Goal: Entertainment & Leisure: Consume media (video, audio)

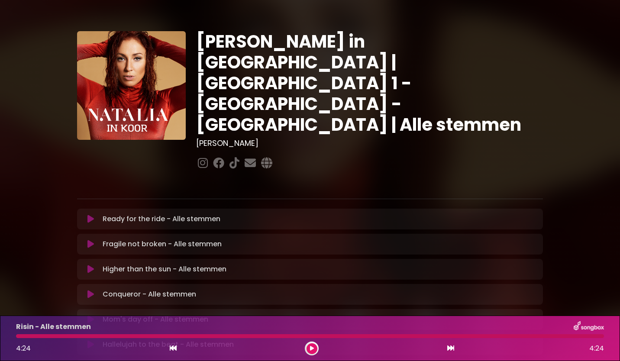
scroll to position [214, 0]
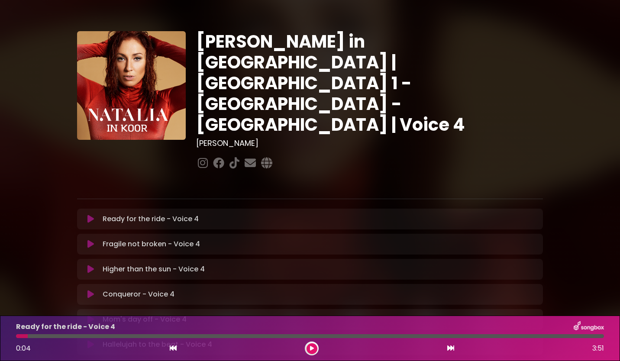
scroll to position [84, 0]
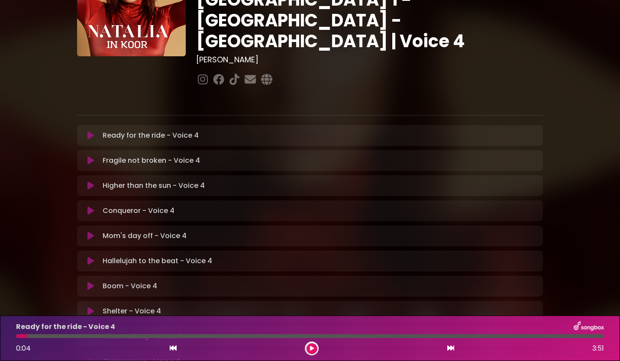
click at [132, 306] on p "Shelter - Voice 4 Loading Track..." at bounding box center [132, 311] width 58 height 10
click at [89, 307] on icon at bounding box center [91, 311] width 6 height 9
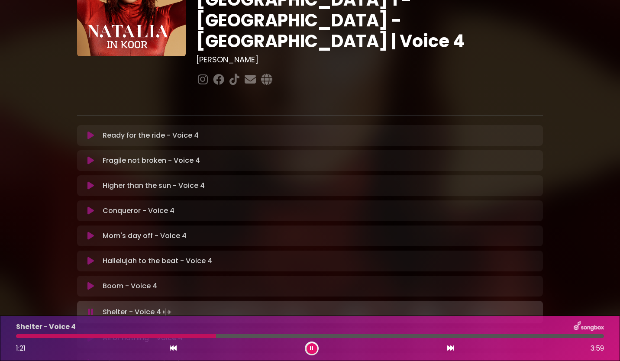
click at [312, 349] on icon at bounding box center [311, 348] width 3 height 5
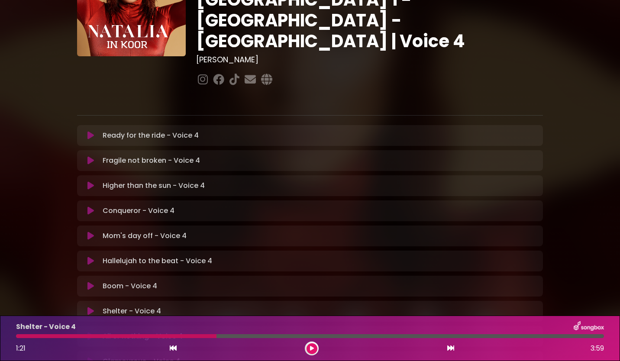
click at [191, 338] on div at bounding box center [116, 336] width 201 height 4
click at [184, 335] on div at bounding box center [116, 336] width 201 height 4
click at [181, 339] on div "Shelter - Voice 4 1:21 3:59" at bounding box center [310, 338] width 599 height 34
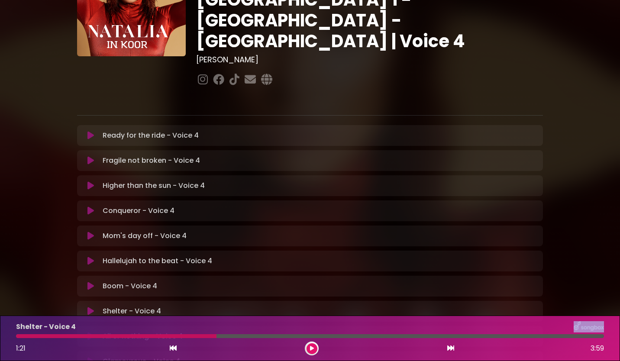
drag, startPoint x: 181, startPoint y: 339, endPoint x: 171, endPoint y: 332, distance: 12.1
click at [171, 332] on div "Shelter - Voice 4 1:21 3:59" at bounding box center [310, 338] width 599 height 34
click at [171, 332] on div "Shelter - Voice 4" at bounding box center [310, 326] width 599 height 11
drag, startPoint x: 171, startPoint y: 332, endPoint x: 312, endPoint y: 348, distance: 142.1
click at [312, 348] on div "Shelter - Voice 4 1:21 3:59" at bounding box center [310, 338] width 599 height 34
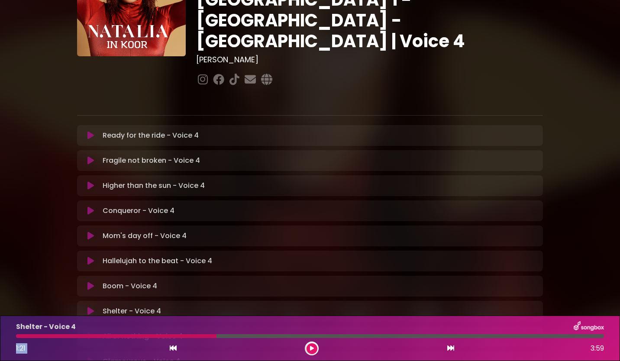
click at [312, 348] on icon at bounding box center [312, 348] width 4 height 5
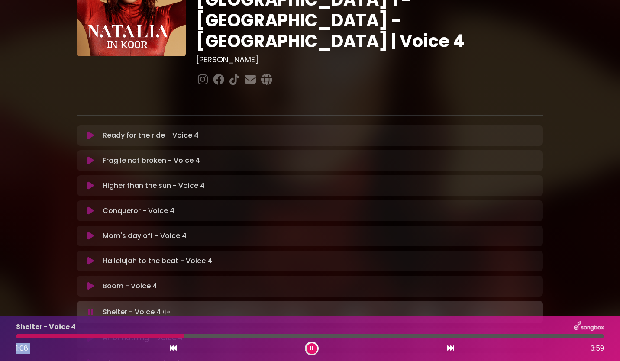
click at [151, 335] on div at bounding box center [100, 336] width 168 height 4
click at [151, 335] on div at bounding box center [84, 336] width 136 height 4
click at [312, 349] on icon at bounding box center [311, 348] width 3 height 5
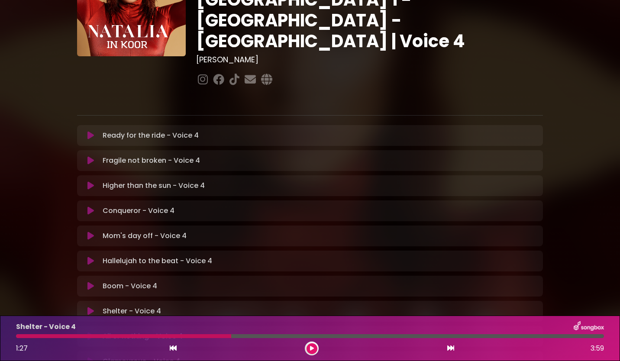
click at [195, 338] on div at bounding box center [123, 336] width 215 height 4
click at [310, 351] on button at bounding box center [312, 349] width 11 height 11
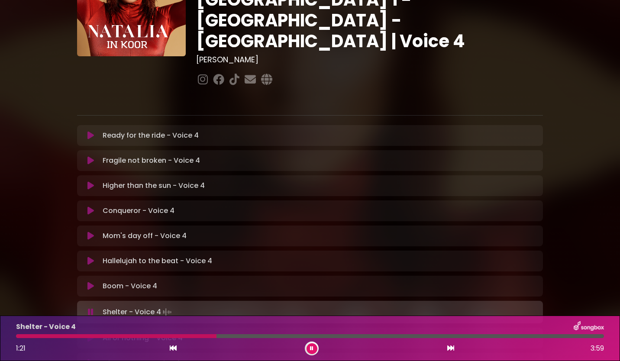
click at [310, 348] on button at bounding box center [312, 349] width 11 height 11
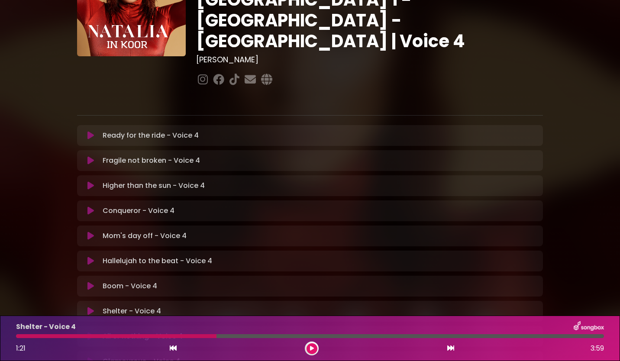
click at [89, 282] on icon at bounding box center [91, 286] width 6 height 9
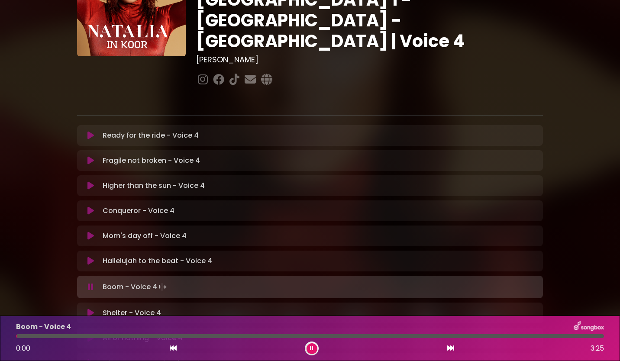
click at [89, 309] on icon at bounding box center [91, 313] width 6 height 9
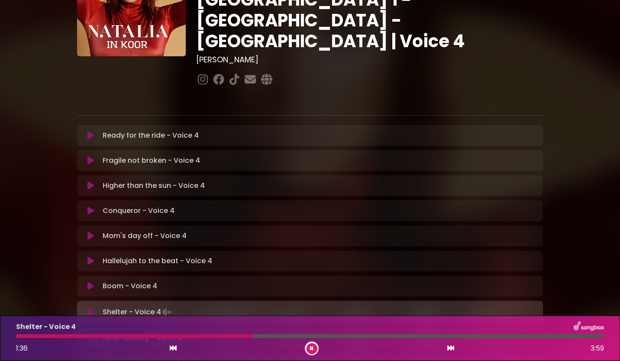
click at [316, 344] on div at bounding box center [312, 349] width 14 height 14
click at [312, 347] on icon at bounding box center [311, 348] width 3 height 5
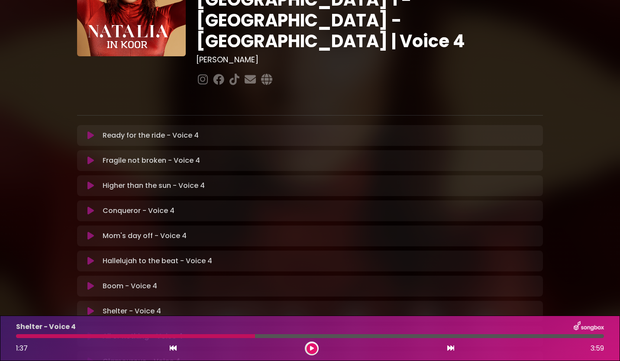
click at [193, 334] on div at bounding box center [135, 336] width 239 height 4
click at [312, 345] on button at bounding box center [312, 349] width 11 height 11
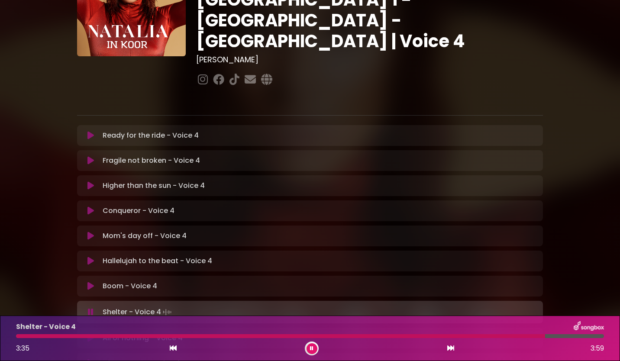
click at [311, 348] on icon at bounding box center [311, 348] width 3 height 5
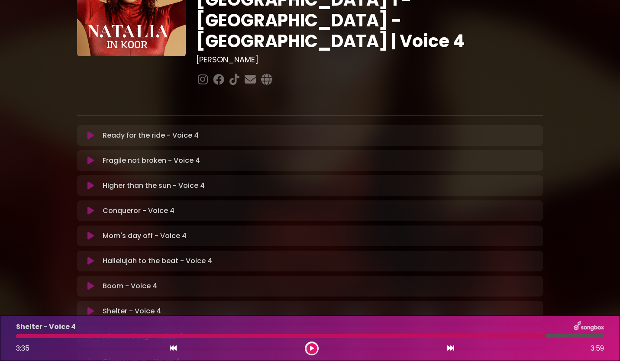
click at [477, 337] on div at bounding box center [281, 336] width 530 height 4
click at [310, 351] on button at bounding box center [312, 349] width 11 height 11
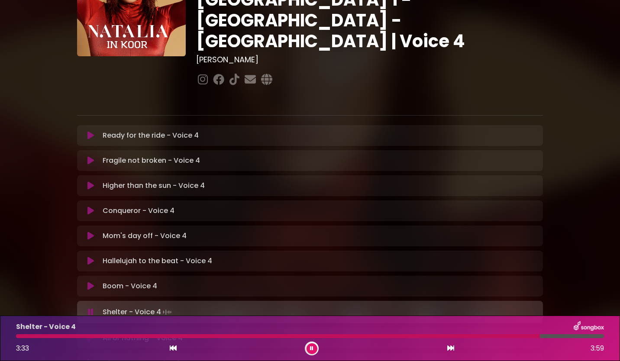
click at [312, 347] on icon at bounding box center [311, 348] width 3 height 5
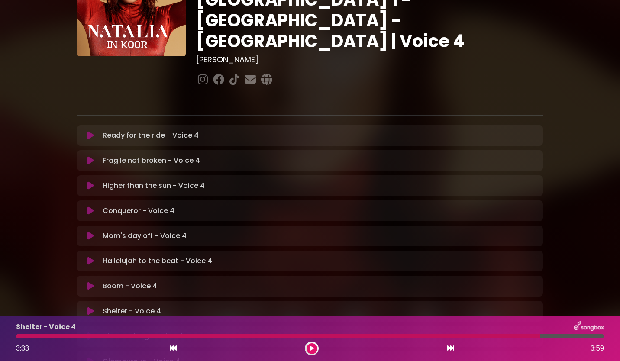
click at [482, 334] on div at bounding box center [278, 336] width 525 height 4
click at [310, 347] on icon at bounding box center [312, 348] width 4 height 5
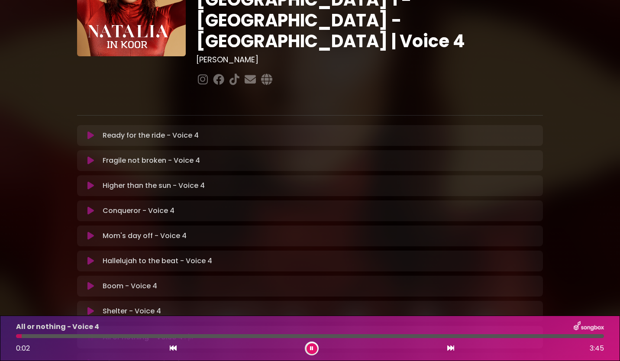
click at [91, 307] on icon at bounding box center [91, 311] width 6 height 9
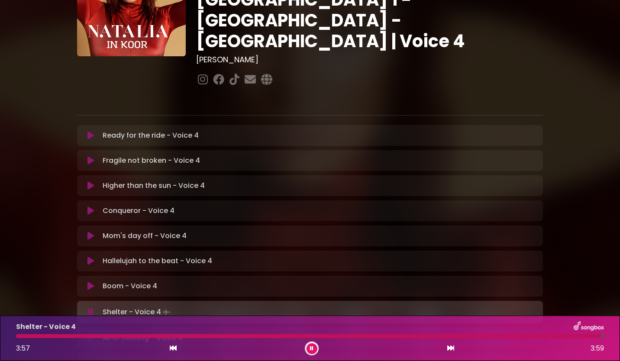
click at [310, 351] on button at bounding box center [312, 349] width 11 height 11
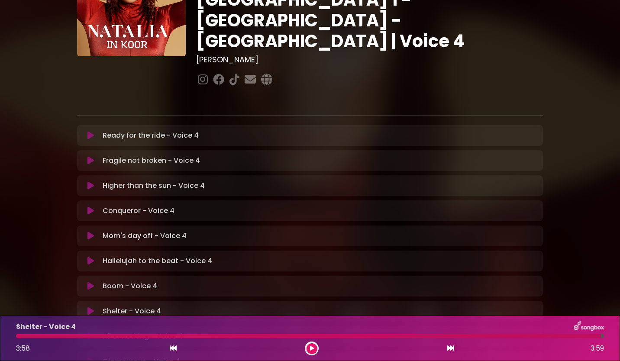
click at [94, 332] on icon at bounding box center [91, 336] width 6 height 9
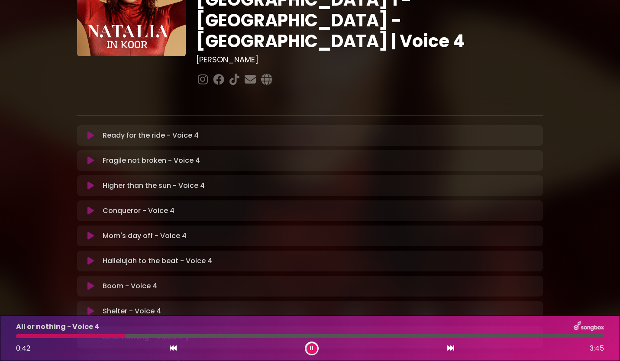
click at [313, 344] on button at bounding box center [312, 349] width 11 height 11
click at [310, 350] on button at bounding box center [312, 349] width 11 height 11
click at [312, 347] on icon at bounding box center [311, 348] width 3 height 5
click at [314, 348] on button at bounding box center [312, 349] width 11 height 11
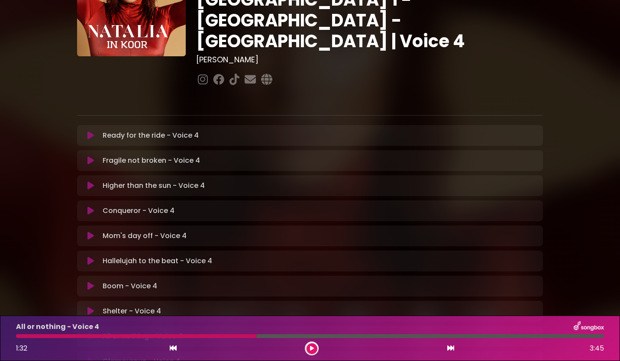
click at [218, 335] on div at bounding box center [136, 336] width 241 height 4
click at [311, 348] on icon at bounding box center [312, 348] width 4 height 5
click at [311, 348] on icon at bounding box center [311, 348] width 3 height 5
click at [312, 344] on button at bounding box center [312, 349] width 11 height 11
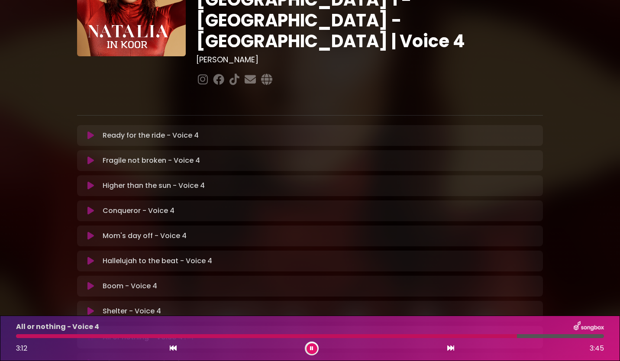
click at [310, 346] on button at bounding box center [312, 349] width 11 height 11
click at [311, 348] on icon at bounding box center [312, 348] width 4 height 5
click at [311, 348] on icon at bounding box center [311, 348] width 3 height 5
click at [90, 307] on icon at bounding box center [91, 311] width 6 height 9
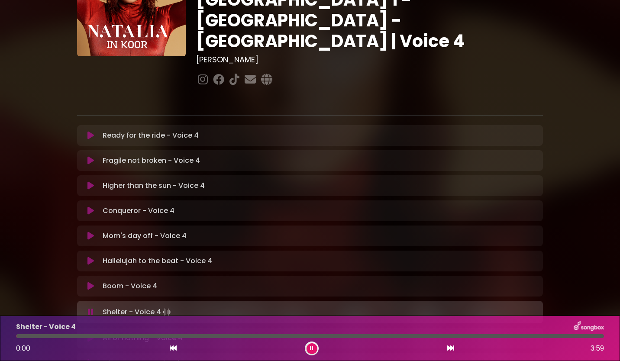
click at [90, 334] on icon at bounding box center [91, 338] width 6 height 9
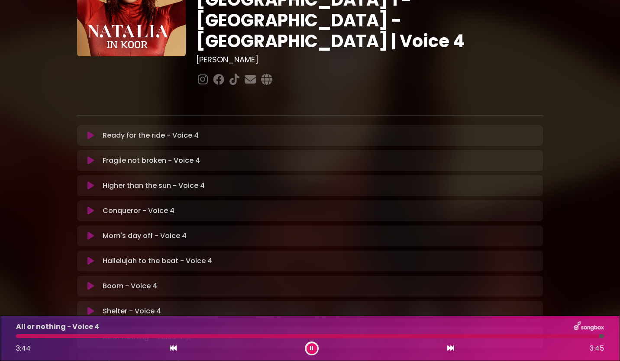
click at [311, 348] on icon at bounding box center [311, 348] width 3 height 5
click at [445, 334] on div at bounding box center [308, 336] width 584 height 4
click at [312, 347] on icon at bounding box center [312, 348] width 4 height 5
click at [314, 344] on button at bounding box center [312, 349] width 11 height 11
click at [504, 336] on div at bounding box center [284, 336] width 536 height 4
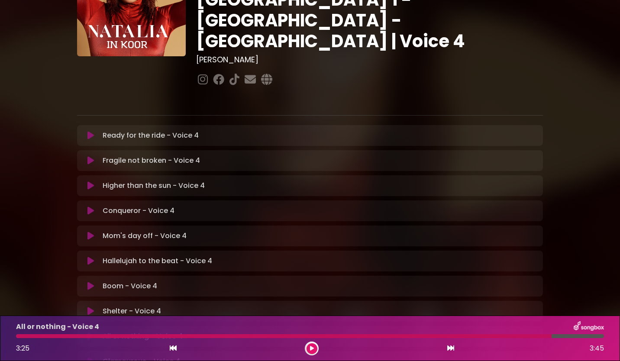
click at [312, 347] on icon at bounding box center [312, 348] width 4 height 5
click at [312, 347] on icon at bounding box center [311, 348] width 3 height 5
click at [314, 349] on icon at bounding box center [312, 348] width 4 height 5
click at [312, 347] on icon at bounding box center [311, 348] width 3 height 5
click at [477, 335] on div at bounding box center [298, 336] width 564 height 4
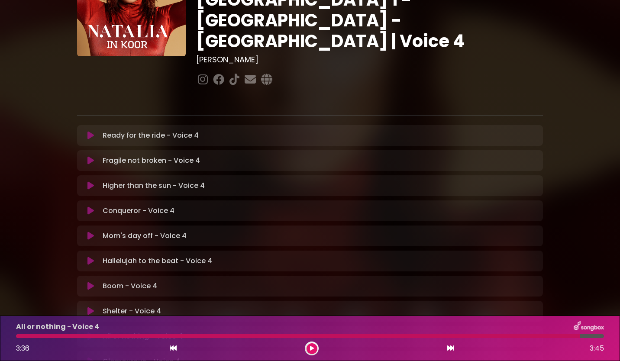
drag, startPoint x: 312, startPoint y: 350, endPoint x: 330, endPoint y: 373, distance: 29.5
click at [330, 361] on html "× [PERSON_NAME] in Koor | [GEOGRAPHIC_DATA] 1 - [GEOGRAPHIC_DATA] - [GEOGRAPHIC…" at bounding box center [310, 180] width 620 height 361
click at [468, 336] on div at bounding box center [298, 336] width 564 height 4
click at [312, 348] on icon at bounding box center [312, 348] width 4 height 5
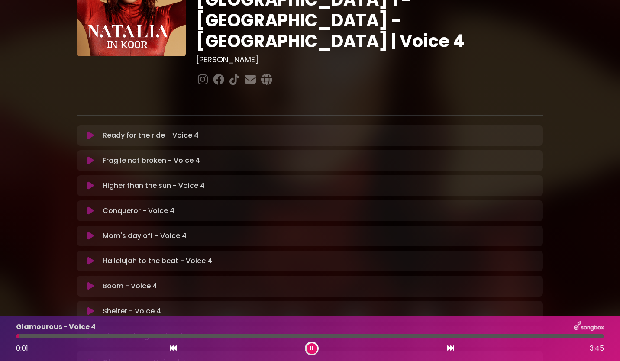
click at [314, 347] on button at bounding box center [312, 349] width 11 height 11
drag, startPoint x: 90, startPoint y: 308, endPoint x: 382, endPoint y: 335, distance: 293.3
click at [382, 335] on div "[PERSON_NAME] in [GEOGRAPHIC_DATA] | [GEOGRAPHIC_DATA] 1 - [GEOGRAPHIC_DATA] - …" at bounding box center [310, 182] width 620 height 510
click at [92, 332] on icon at bounding box center [91, 336] width 6 height 9
click at [312, 347] on icon at bounding box center [311, 348] width 3 height 5
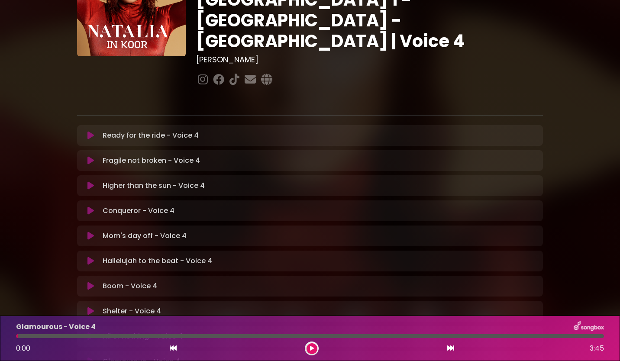
click at [583, 280] on div "[PERSON_NAME] in [GEOGRAPHIC_DATA] | [GEOGRAPHIC_DATA] 1 - [GEOGRAPHIC_DATA] - …" at bounding box center [310, 182] width 572 height 510
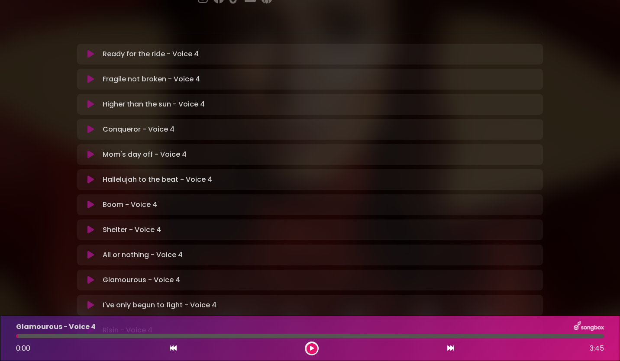
scroll to position [214, 0]
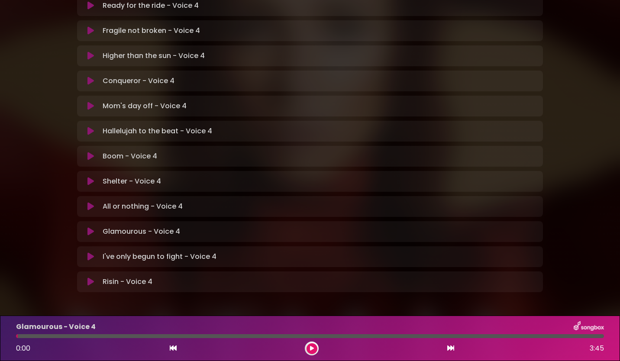
click at [313, 348] on icon at bounding box center [312, 348] width 4 height 5
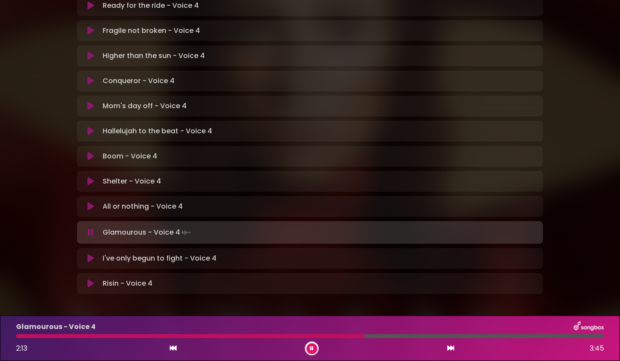
click at [314, 346] on button at bounding box center [312, 349] width 11 height 11
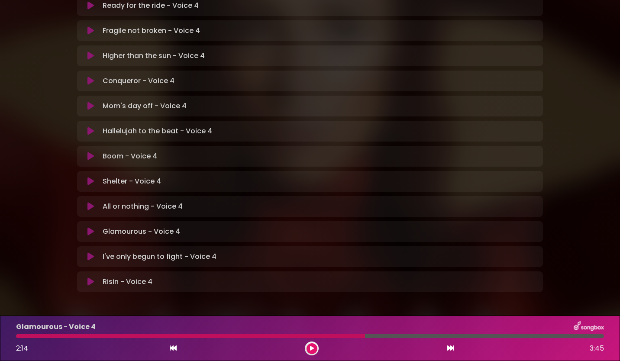
click at [331, 336] on div at bounding box center [190, 336] width 349 height 4
click at [312, 348] on icon at bounding box center [312, 348] width 4 height 5
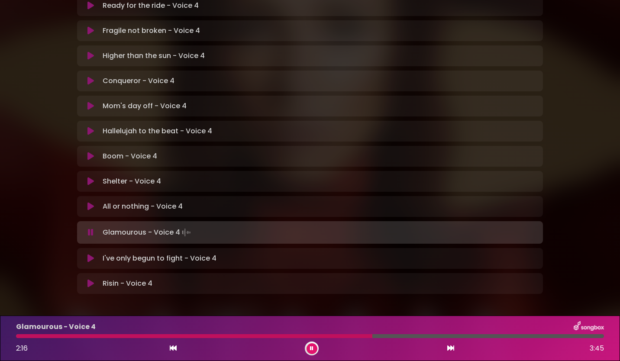
click at [316, 346] on button at bounding box center [312, 349] width 11 height 11
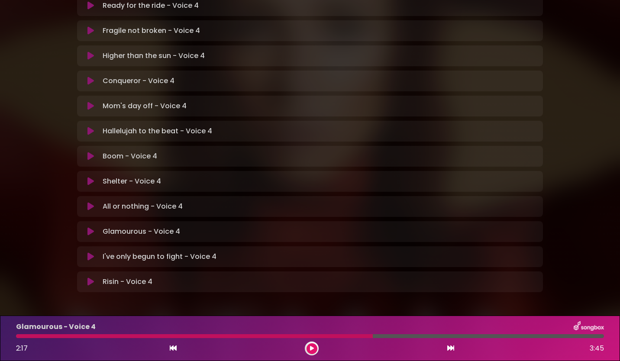
click at [331, 336] on div at bounding box center [194, 336] width 357 height 4
click at [311, 349] on icon at bounding box center [312, 348] width 4 height 5
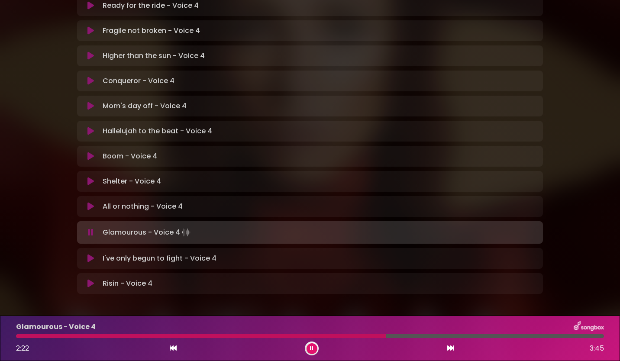
click at [314, 350] on button at bounding box center [312, 349] width 11 height 11
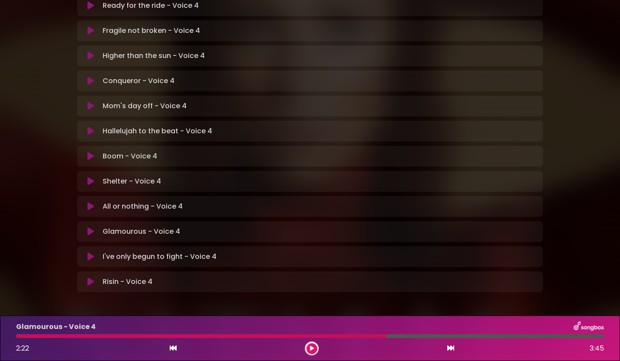
click at [321, 335] on div at bounding box center [201, 336] width 370 height 4
click at [312, 351] on icon at bounding box center [312, 348] width 4 height 5
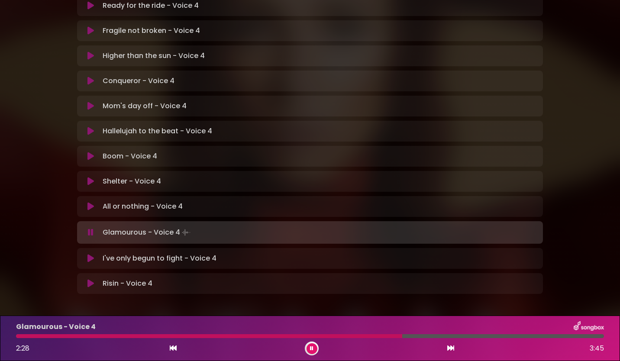
click at [314, 350] on button at bounding box center [312, 349] width 11 height 11
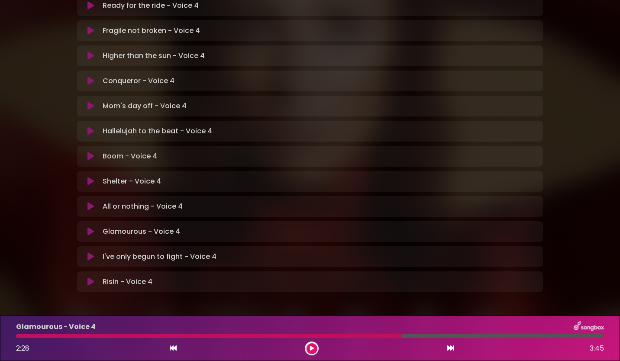
click at [384, 337] on div at bounding box center [209, 336] width 386 height 4
click at [309, 347] on button at bounding box center [312, 349] width 11 height 11
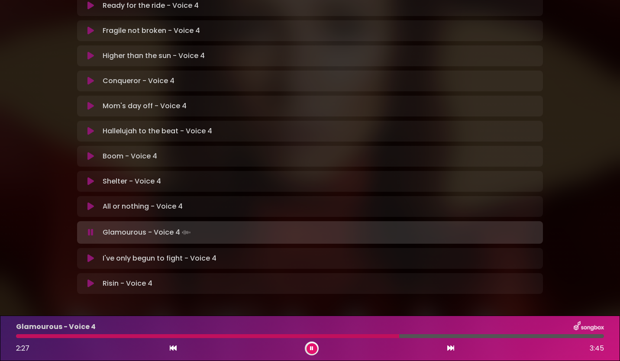
click at [354, 339] on div "Glamourous - Voice 4 2:27 3:45" at bounding box center [310, 338] width 599 height 34
click at [357, 336] on div at bounding box center [209, 336] width 386 height 4
click at [312, 350] on icon at bounding box center [311, 348] width 3 height 5
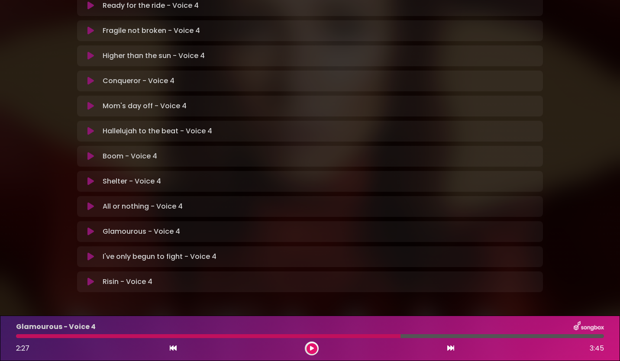
click at [94, 202] on icon at bounding box center [91, 206] width 6 height 9
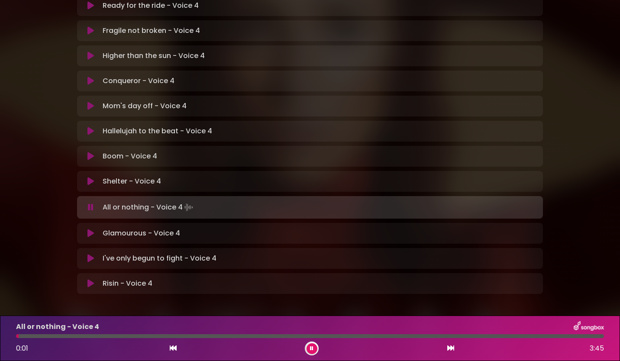
click at [91, 229] on icon at bounding box center [91, 233] width 6 height 9
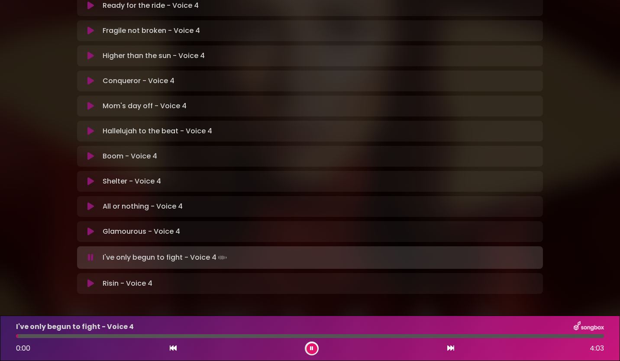
click at [311, 349] on icon at bounding box center [311, 348] width 3 height 5
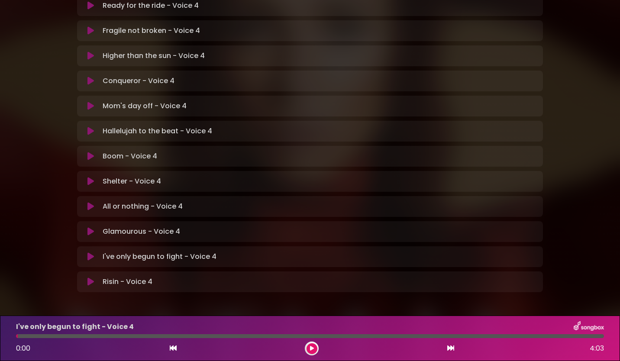
click at [604, 234] on div "[PERSON_NAME] in [GEOGRAPHIC_DATA] | [GEOGRAPHIC_DATA] 1 - [GEOGRAPHIC_DATA] - …" at bounding box center [310, 52] width 620 height 510
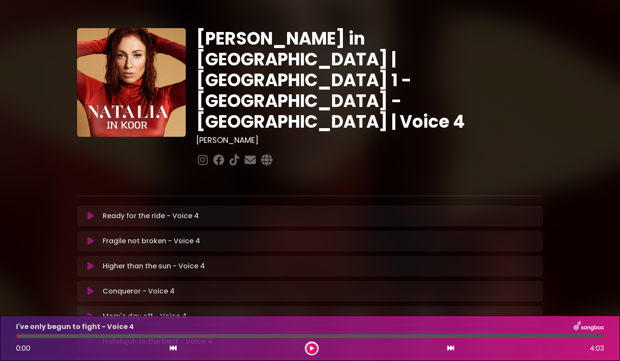
scroll to position [0, 0]
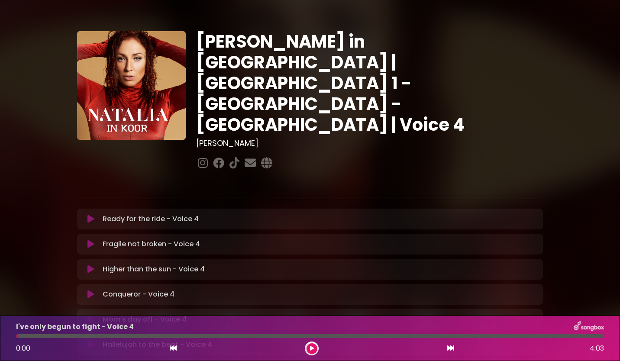
drag, startPoint x: 581, startPoint y: 187, endPoint x: 377, endPoint y: 361, distance: 268.2
click at [377, 361] on html "× [PERSON_NAME] in Koor | [GEOGRAPHIC_DATA] 1 - [GEOGRAPHIC_DATA] - [GEOGRAPHIC…" at bounding box center [310, 180] width 620 height 361
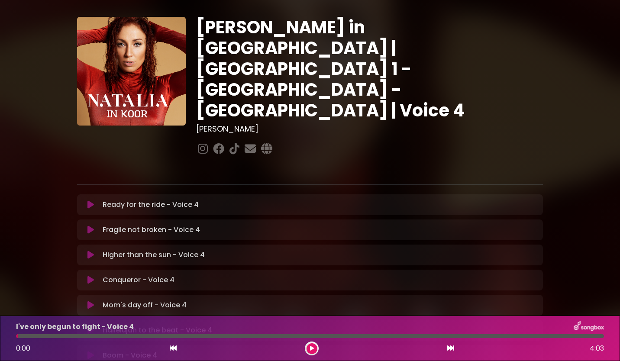
click at [274, 165] on p at bounding box center [310, 170] width 466 height 10
click at [91, 201] on icon at bounding box center [91, 205] width 6 height 9
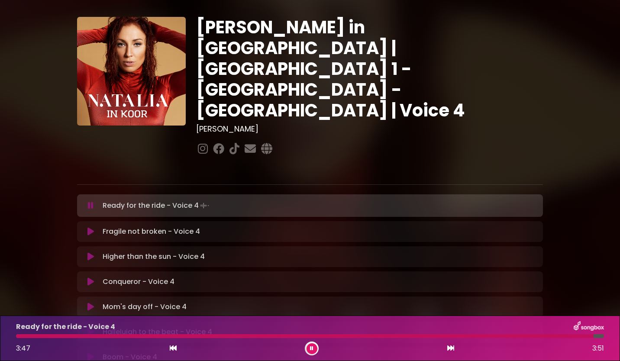
drag, startPoint x: 311, startPoint y: 349, endPoint x: 283, endPoint y: 354, distance: 28.2
click at [283, 354] on div "3:47 3:51" at bounding box center [310, 349] width 599 height 14
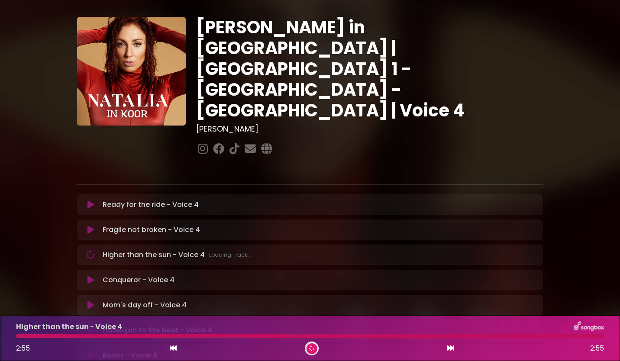
click at [312, 352] on button at bounding box center [312, 349] width 11 height 11
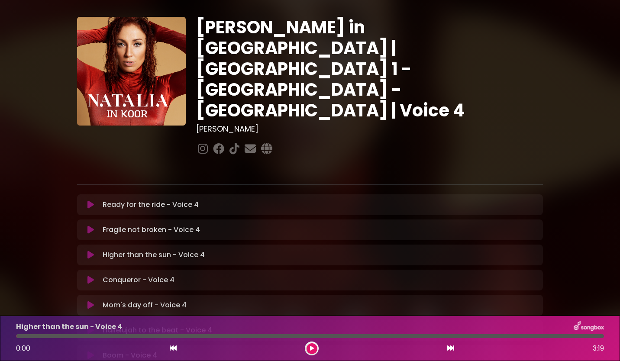
click at [312, 352] on button at bounding box center [312, 349] width 11 height 11
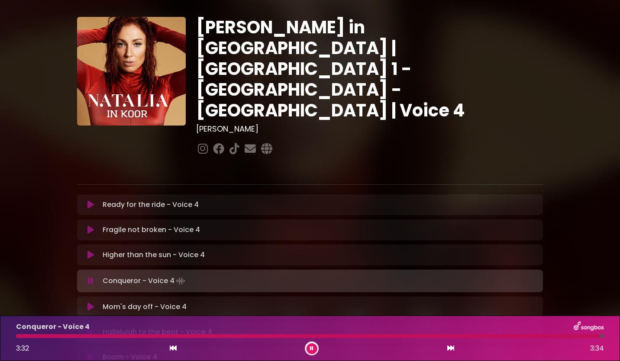
click at [312, 352] on button at bounding box center [312, 349] width 11 height 11
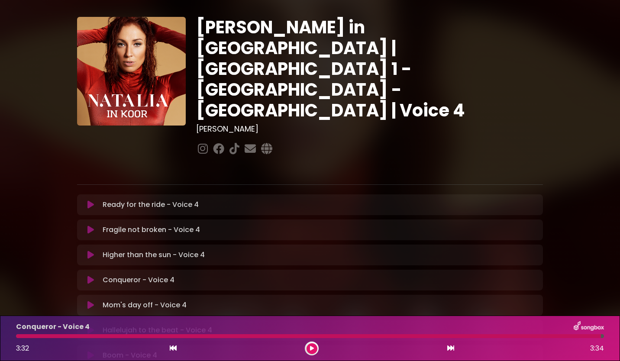
click at [312, 352] on button at bounding box center [312, 349] width 11 height 11
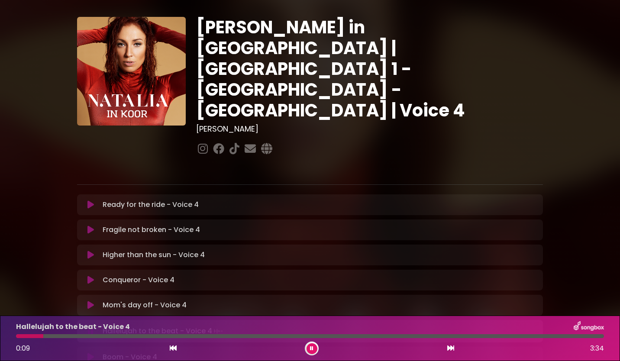
click at [312, 352] on button at bounding box center [312, 349] width 11 height 11
click at [90, 300] on div "Mom's day off - Voice 4 Loading Track..." at bounding box center [310, 305] width 456 height 10
click at [91, 301] on icon at bounding box center [91, 305] width 6 height 9
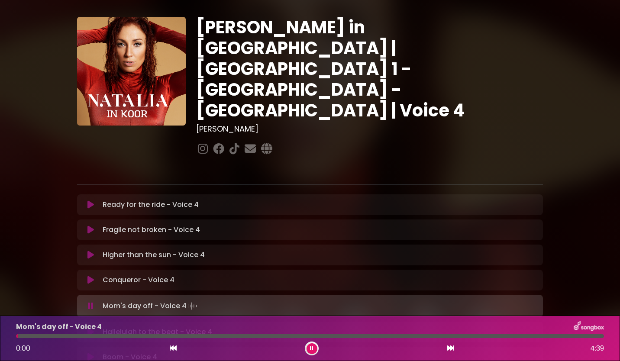
click at [91, 328] on icon at bounding box center [91, 332] width 6 height 9
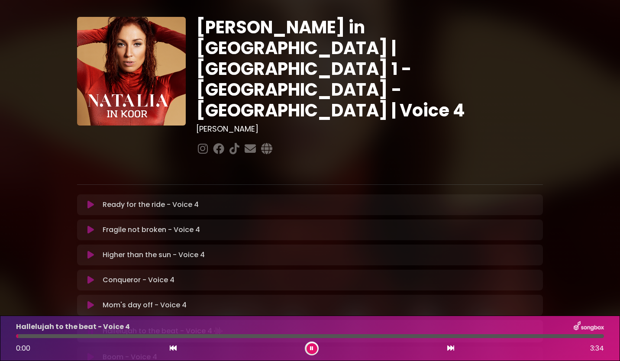
click at [314, 344] on button at bounding box center [312, 349] width 11 height 11
click at [312, 351] on icon at bounding box center [311, 348] width 3 height 5
click at [312, 351] on icon at bounding box center [312, 348] width 4 height 5
click at [602, 243] on div "[PERSON_NAME] in [GEOGRAPHIC_DATA] | [GEOGRAPHIC_DATA] 1 - [GEOGRAPHIC_DATA] - …" at bounding box center [310, 252] width 620 height 512
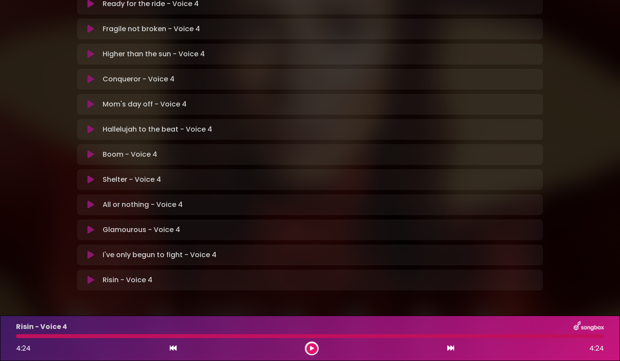
scroll to position [214, 0]
